Goal: Contribute content

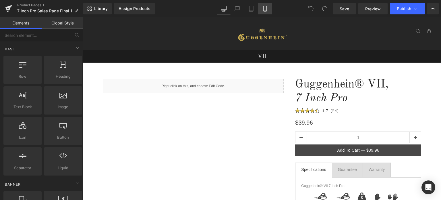
click at [266, 11] on icon at bounding box center [264, 8] width 3 height 5
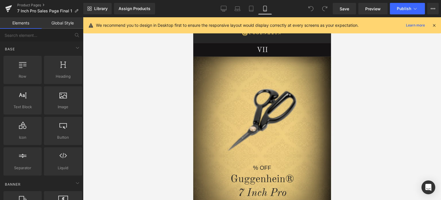
click at [434, 25] on icon at bounding box center [434, 25] width 5 height 5
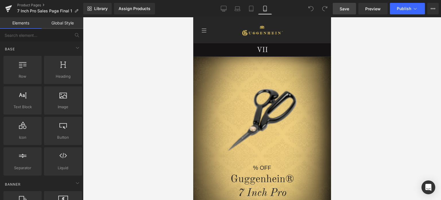
click at [346, 9] on span "Save" at bounding box center [344, 9] width 9 height 6
click at [345, 9] on span "Save" at bounding box center [344, 9] width 9 height 6
click at [347, 8] on span "Save" at bounding box center [344, 9] width 9 height 6
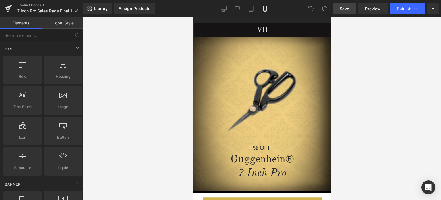
scroll to position [19, 0]
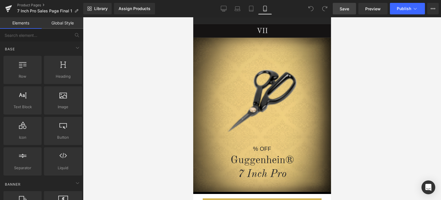
click at [345, 8] on span "Save" at bounding box center [344, 9] width 9 height 6
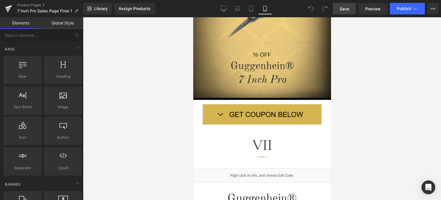
scroll to position [0, 0]
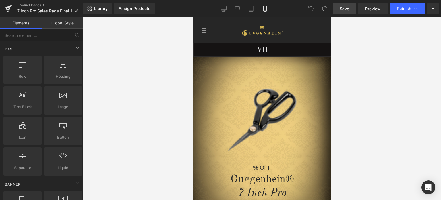
drag, startPoint x: 329, startPoint y: 37, endPoint x: 534, endPoint y: 45, distance: 204.9
click at [344, 9] on span "Save" at bounding box center [344, 9] width 9 height 6
click at [348, 8] on span "Save" at bounding box center [344, 9] width 9 height 6
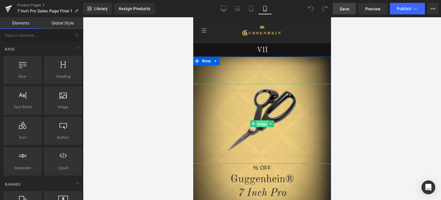
click at [259, 123] on span "Image" at bounding box center [262, 123] width 12 height 7
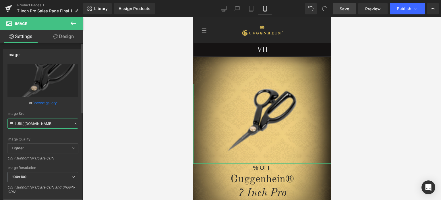
click at [40, 126] on input "[URL][DOMAIN_NAME]" at bounding box center [42, 123] width 71 height 10
paste input "3_96af84ad-fb7c-4669-a4ec-79bcee4e76b8.png?v=1757876783"
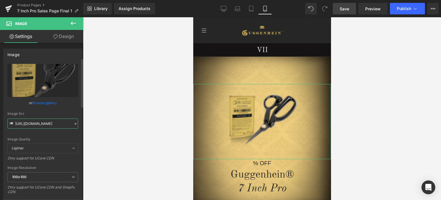
scroll to position [86, 0]
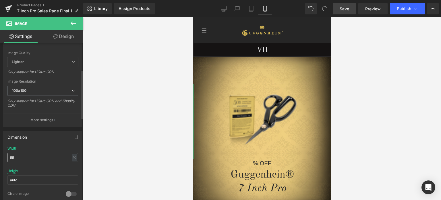
type input "[URL][DOMAIN_NAME]"
drag, startPoint x: 12, startPoint y: 156, endPoint x: 9, endPoint y: 157, distance: 3.5
click at [9, 157] on input "55" at bounding box center [42, 157] width 71 height 9
type input "75"
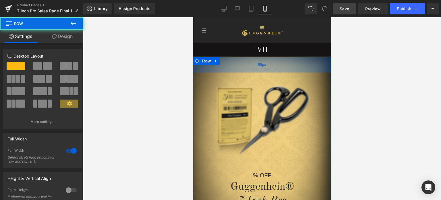
drag, startPoint x: 299, startPoint y: 77, endPoint x: 567, endPoint y: 123, distance: 271.6
click at [300, 65] on div "55px" at bounding box center [262, 65] width 138 height 16
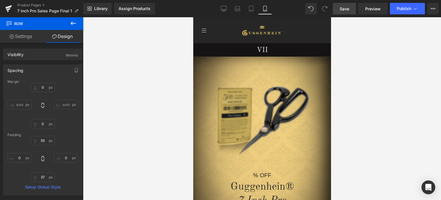
type input "0"
type input "55"
type input "0"
type input "37"
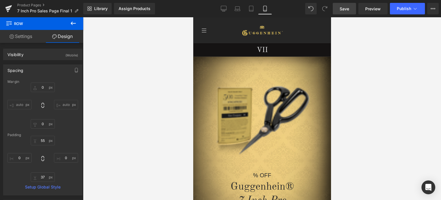
type input "0"
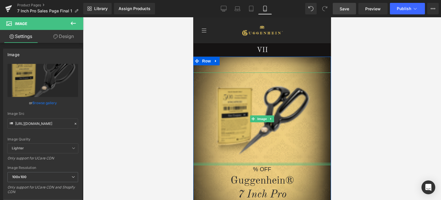
drag, startPoint x: 294, startPoint y: 171, endPoint x: 296, endPoint y: 165, distance: 6.3
click at [296, 165] on div "Image % OFF Heading Guggenhein® 7 Inch Pro Heading" at bounding box center [262, 136] width 138 height 129
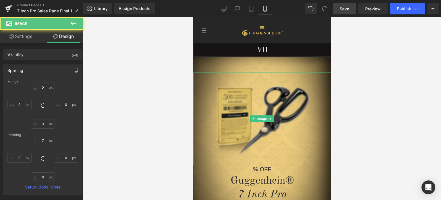
type input "0"
type input "7"
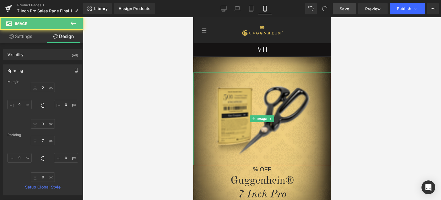
type input "0"
type input "9"
type input "0"
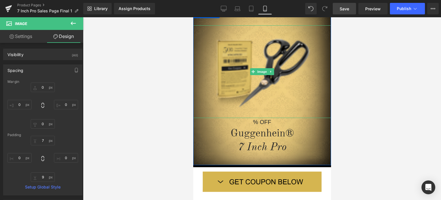
scroll to position [57, 0]
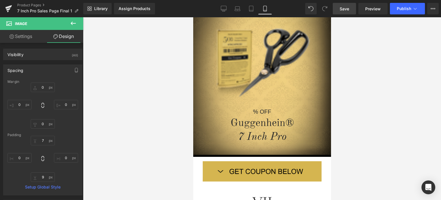
click at [344, 8] on span "Save" at bounding box center [344, 9] width 9 height 6
click at [373, 9] on span "Preview" at bounding box center [373, 9] width 16 height 6
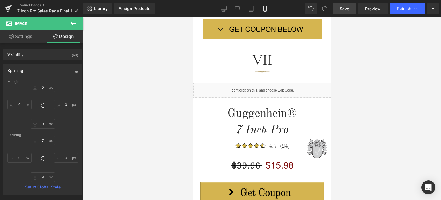
scroll to position [230, 0]
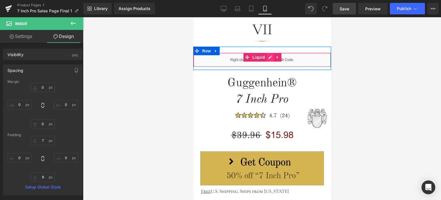
click at [269, 58] on div "Liquid" at bounding box center [262, 60] width 138 height 14
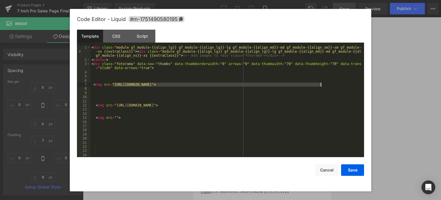
drag, startPoint x: 113, startPoint y: 84, endPoint x: 321, endPoint y: 84, distance: 208.2
click at [321, 84] on div "< div class = "module gf_module-{{align_lg}} gf_module-{{align_lg}}-lg gf_modul…" at bounding box center [225, 109] width 271 height 128
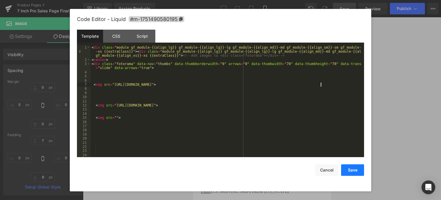
click at [353, 170] on button "Save" at bounding box center [352, 169] width 23 height 11
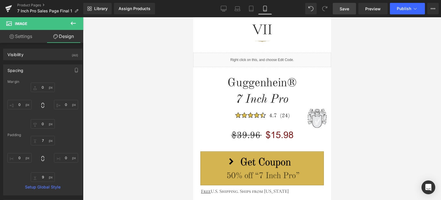
click at [346, 8] on span "Save" at bounding box center [344, 9] width 9 height 6
click at [350, 8] on link "Save" at bounding box center [344, 8] width 23 height 11
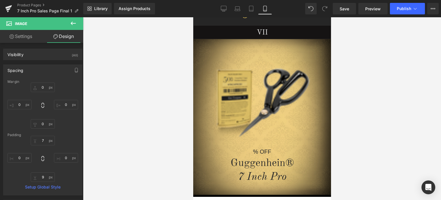
scroll to position [10, 0]
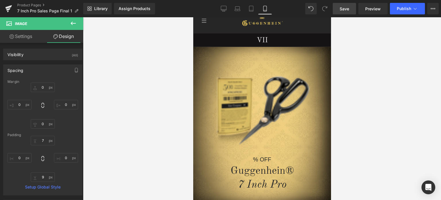
click at [345, 9] on span "Save" at bounding box center [344, 9] width 9 height 6
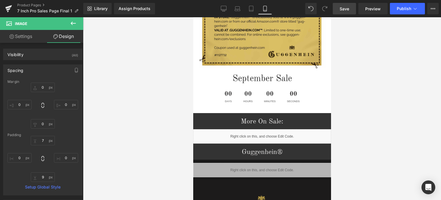
scroll to position [938, 0]
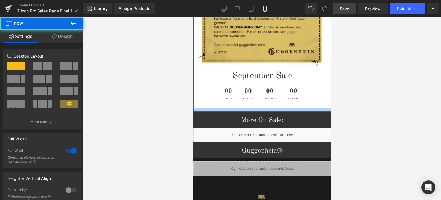
click at [270, 107] on div at bounding box center [262, 109] width 138 height 4
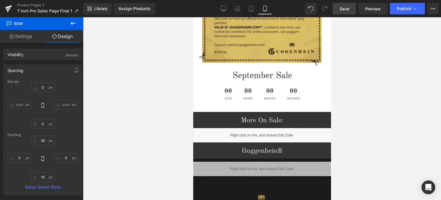
click at [346, 9] on span "Save" at bounding box center [344, 9] width 9 height 6
click at [349, 8] on span "Save" at bounding box center [344, 9] width 9 height 6
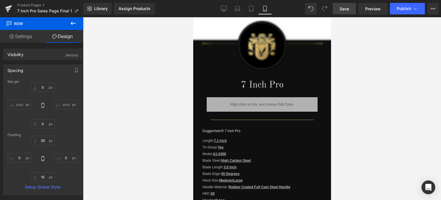
scroll to position [449, 0]
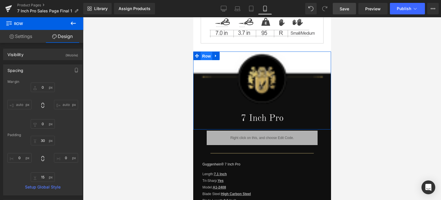
click at [205, 52] on span "Row" at bounding box center [205, 56] width 11 height 9
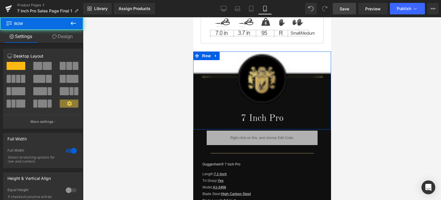
click at [66, 36] on link "Design" at bounding box center [63, 36] width 42 height 13
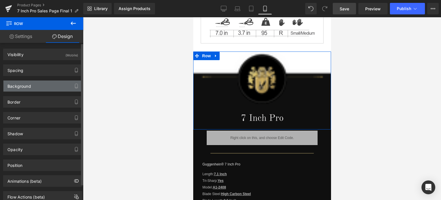
click at [37, 87] on div "Background" at bounding box center [42, 85] width 79 height 11
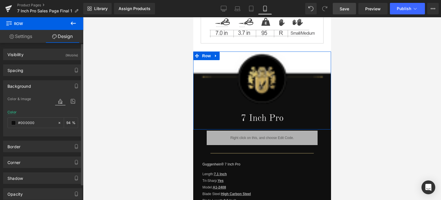
click at [31, 84] on div "Background" at bounding box center [42, 85] width 79 height 11
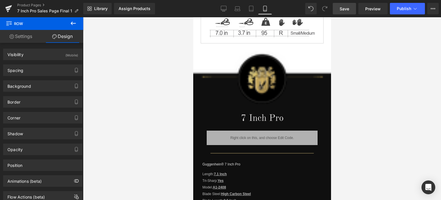
click at [349, 9] on span "Save" at bounding box center [344, 9] width 9 height 6
click at [344, 9] on span "Save" at bounding box center [344, 9] width 9 height 6
click at [348, 9] on span "Save" at bounding box center [344, 9] width 9 height 6
click at [348, 7] on span "Save" at bounding box center [344, 9] width 9 height 6
click at [349, 7] on span "Save" at bounding box center [344, 9] width 9 height 6
